Goal: Download file/media

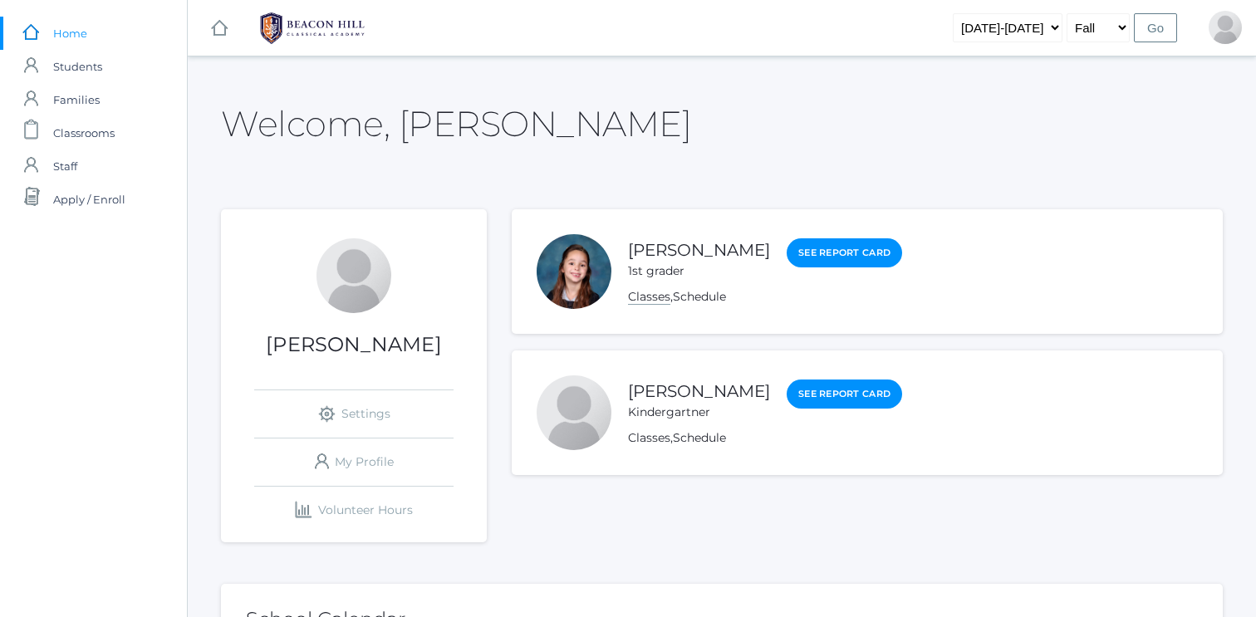
click at [650, 301] on link "Classes" at bounding box center [649, 297] width 42 height 16
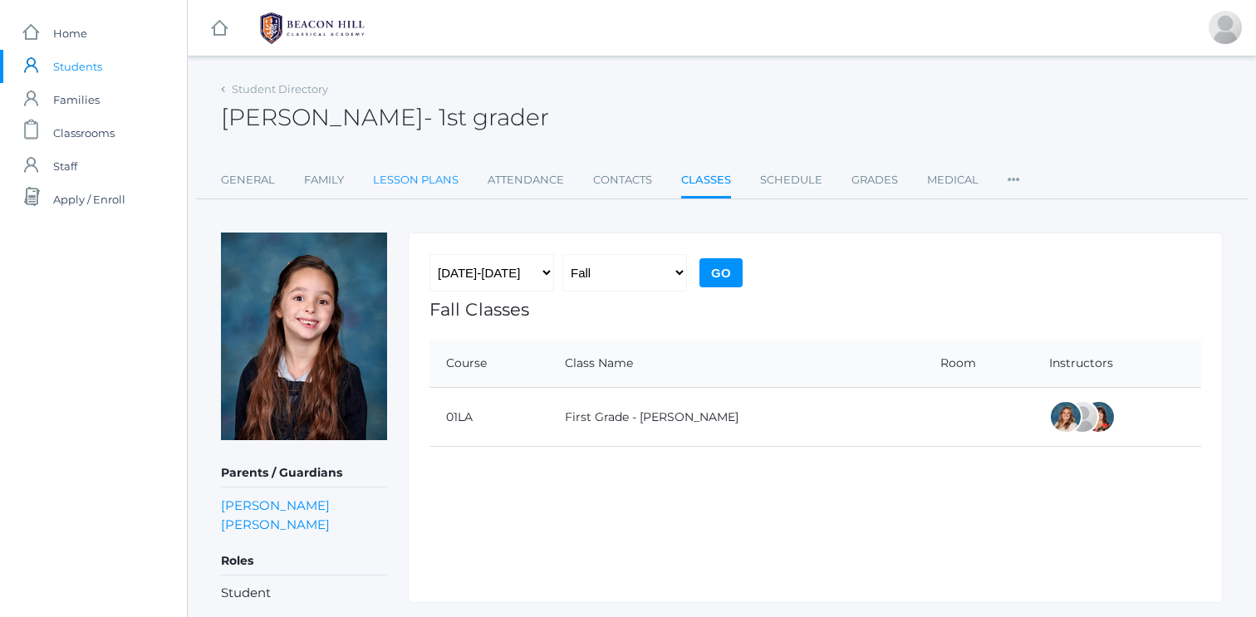
click at [408, 180] on link "Lesson Plans" at bounding box center [416, 180] width 86 height 33
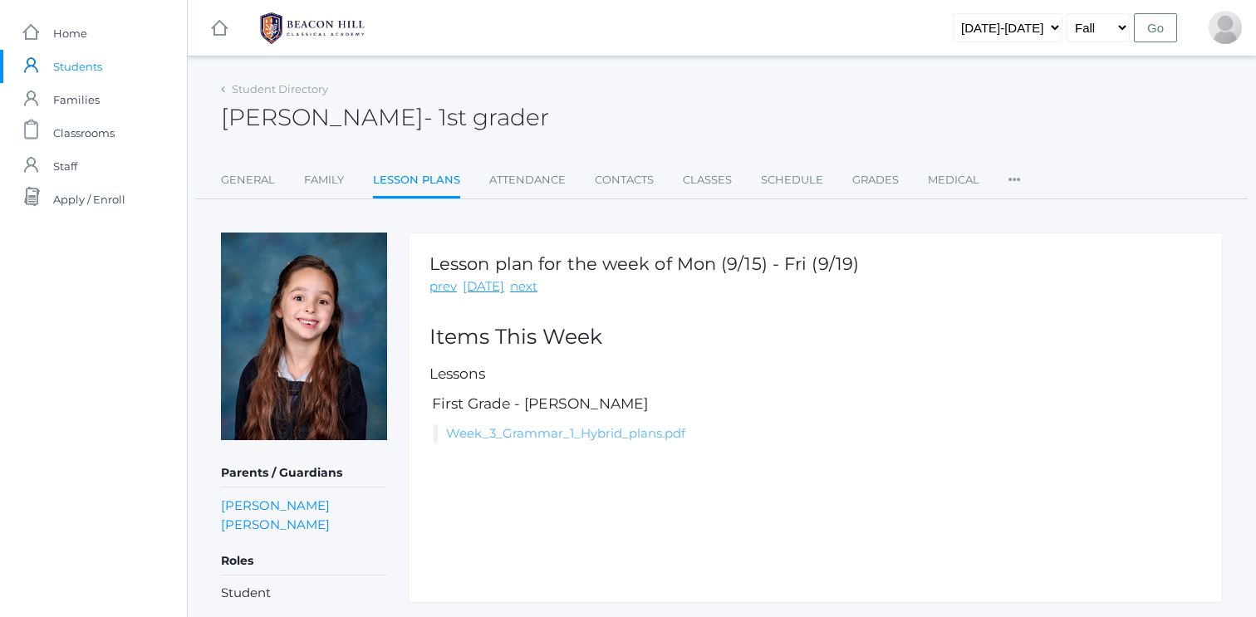
click at [561, 430] on link "Week_3_Grammar_1_Hybrid_plans.pdf" at bounding box center [565, 433] width 239 height 16
